Goal: Check status

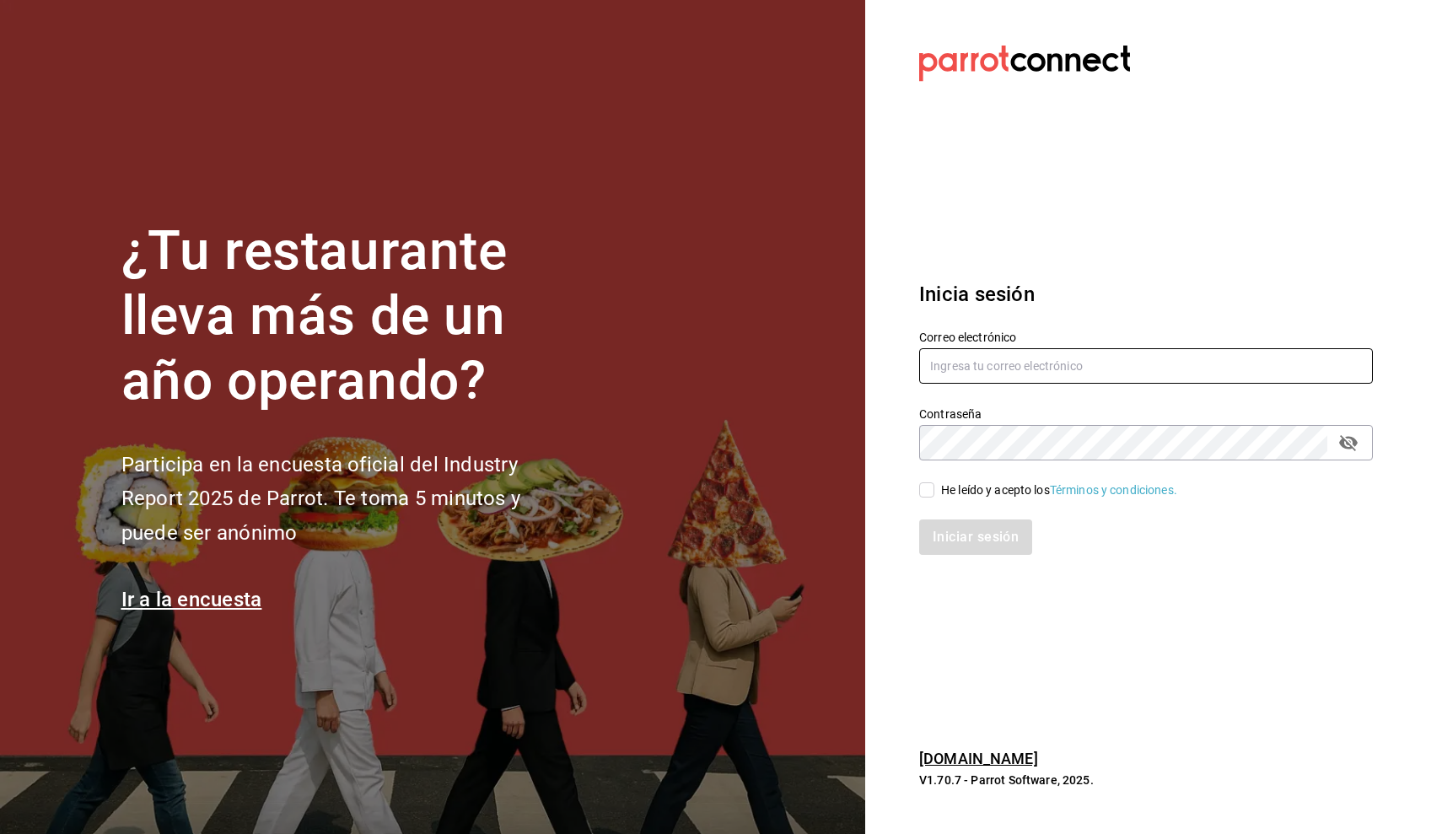
type input "[EMAIL_ADDRESS][DOMAIN_NAME]"
click at [954, 487] on div "He leído y acepto los Términos y condiciones." at bounding box center [1059, 490] width 236 height 18
click at [934, 487] on input "He leído y acepto los Términos y condiciones." at bounding box center [926, 489] width 15 height 15
checkbox input "true"
click at [960, 540] on button "Iniciar sesión" at bounding box center [976, 536] width 115 height 35
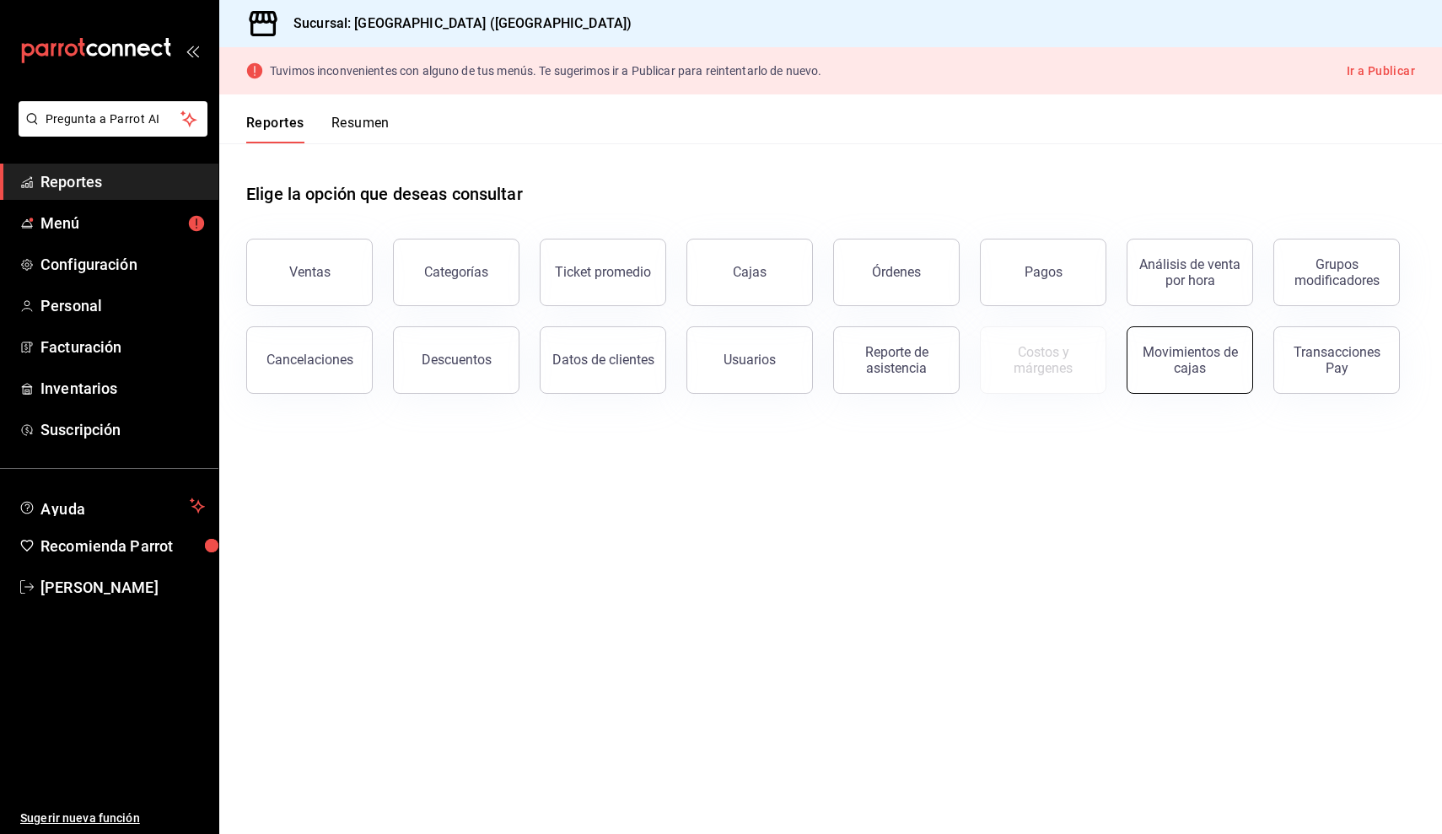
click at [1178, 374] on button "Movimientos de cajas" at bounding box center [1189, 359] width 126 height 67
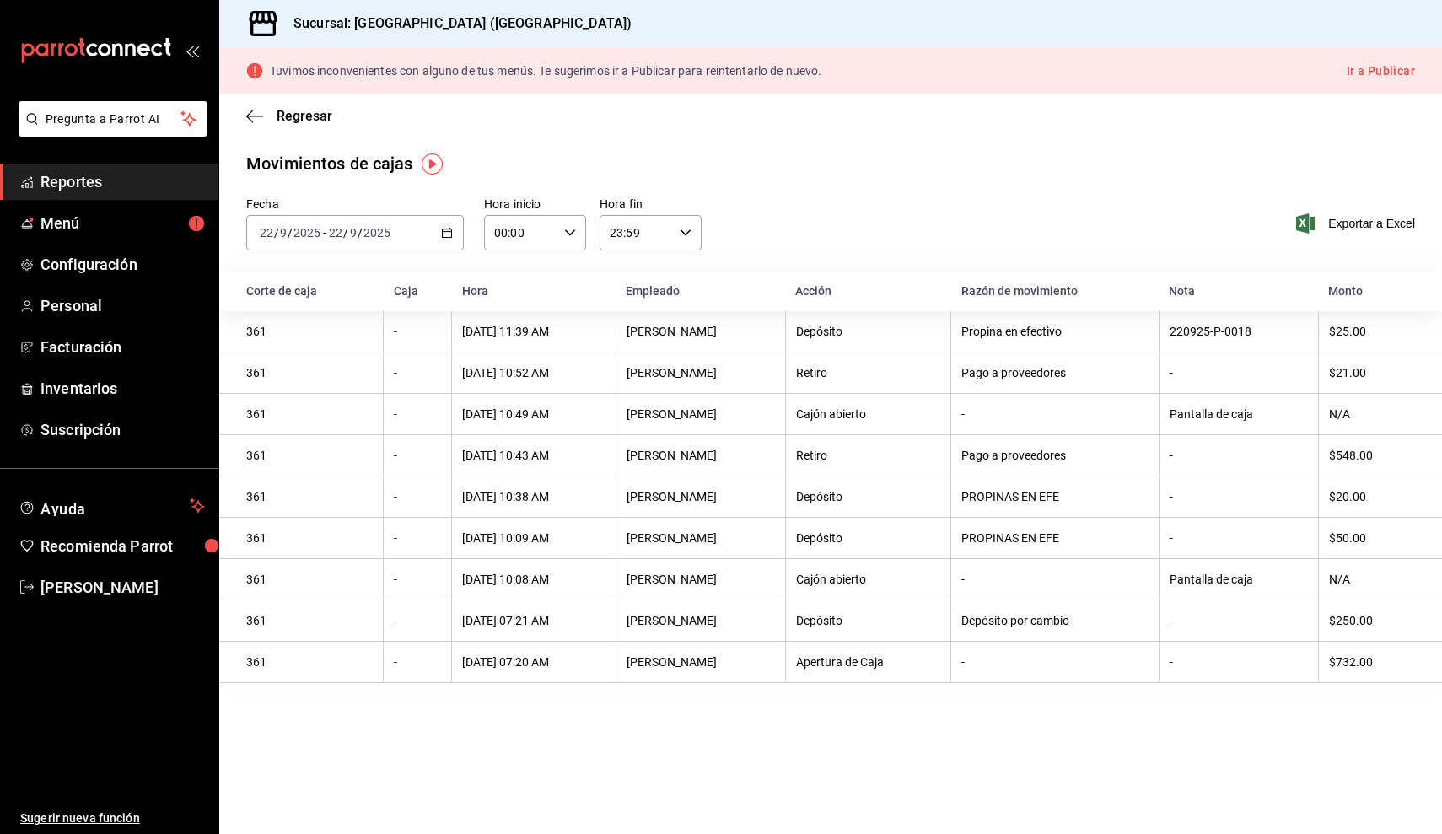
click at [420, 241] on div "2025-09-22 22 / 9 / 2025 - 2025-09-22 22 / 9 / 2025" at bounding box center [355, 232] width 218 height 35
click at [309, 470] on span "Rango de fechas" at bounding box center [326, 474] width 131 height 18
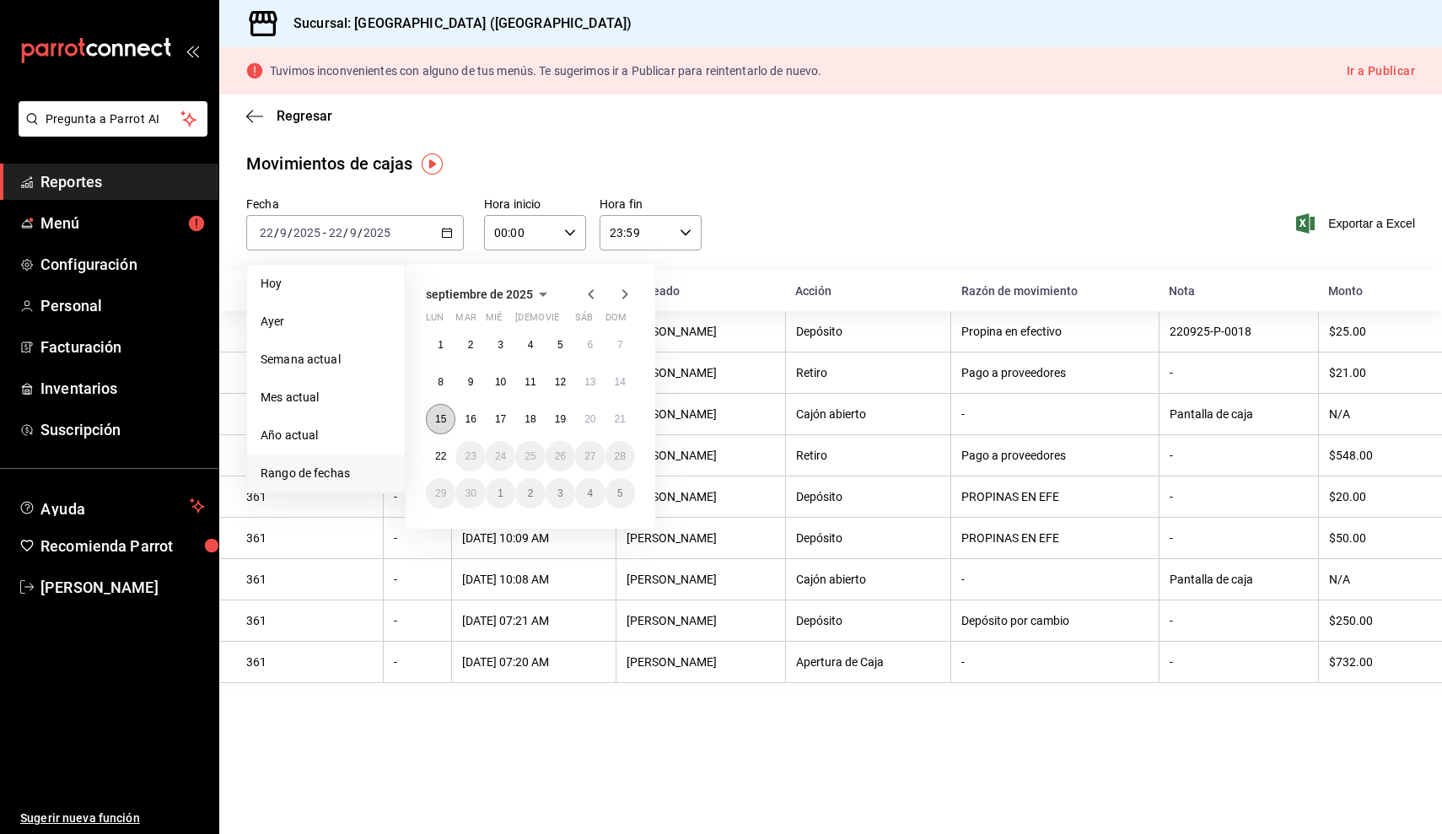
click at [439, 419] on abbr "15" at bounding box center [440, 419] width 11 height 12
click at [616, 423] on abbr "21" at bounding box center [620, 419] width 11 height 12
